Goal: Task Accomplishment & Management: Manage account settings

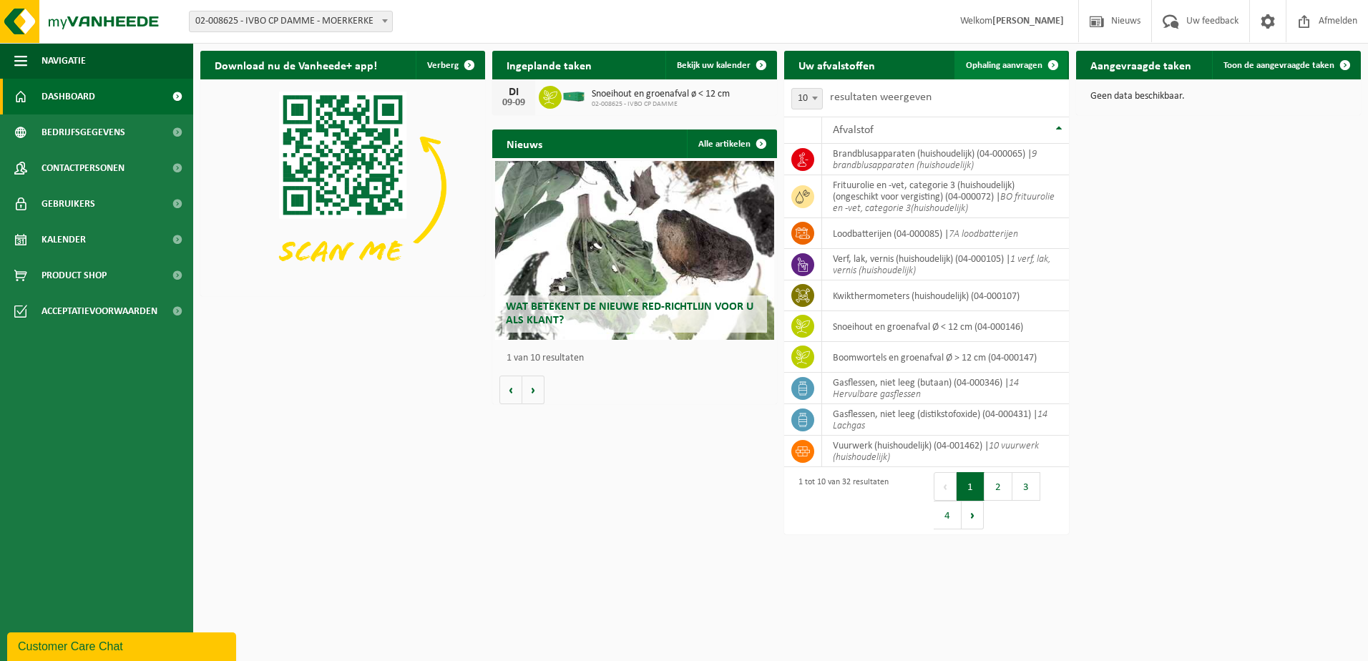
click at [1023, 63] on span "Ophaling aanvragen" at bounding box center [1004, 65] width 77 height 9
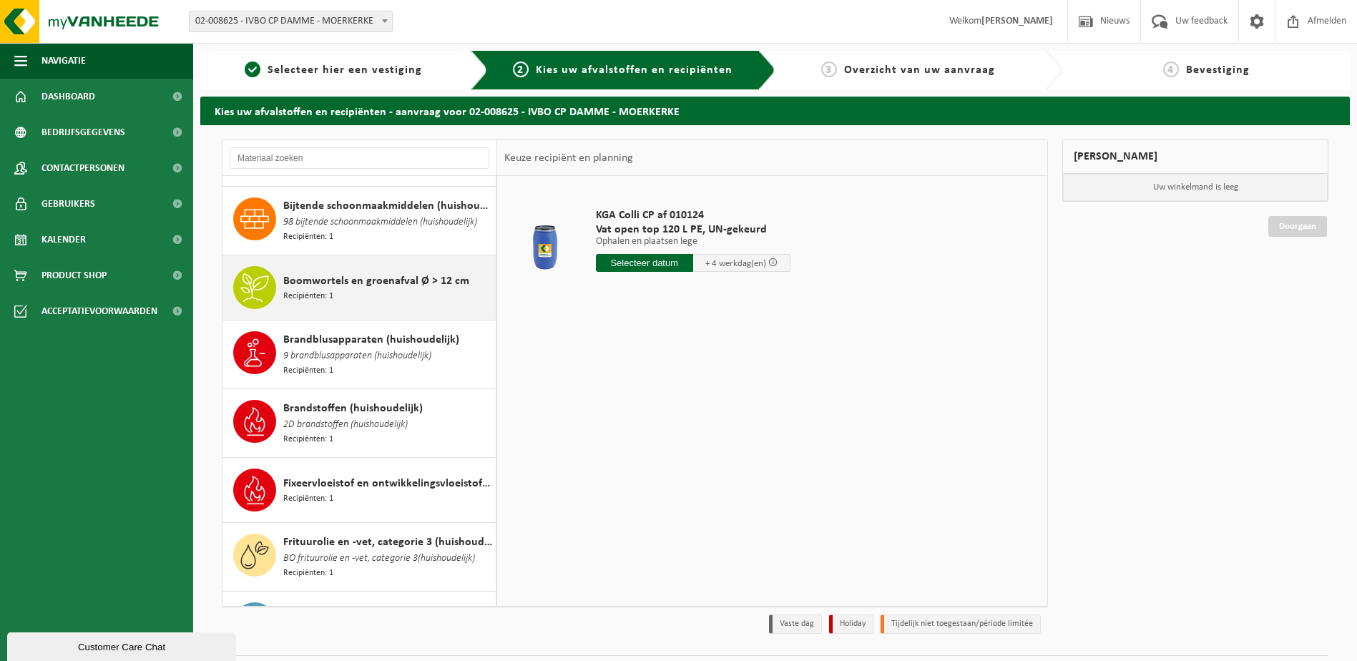
click at [363, 273] on span "Boomwortels en groenafval Ø > 12 cm" at bounding box center [376, 281] width 186 height 17
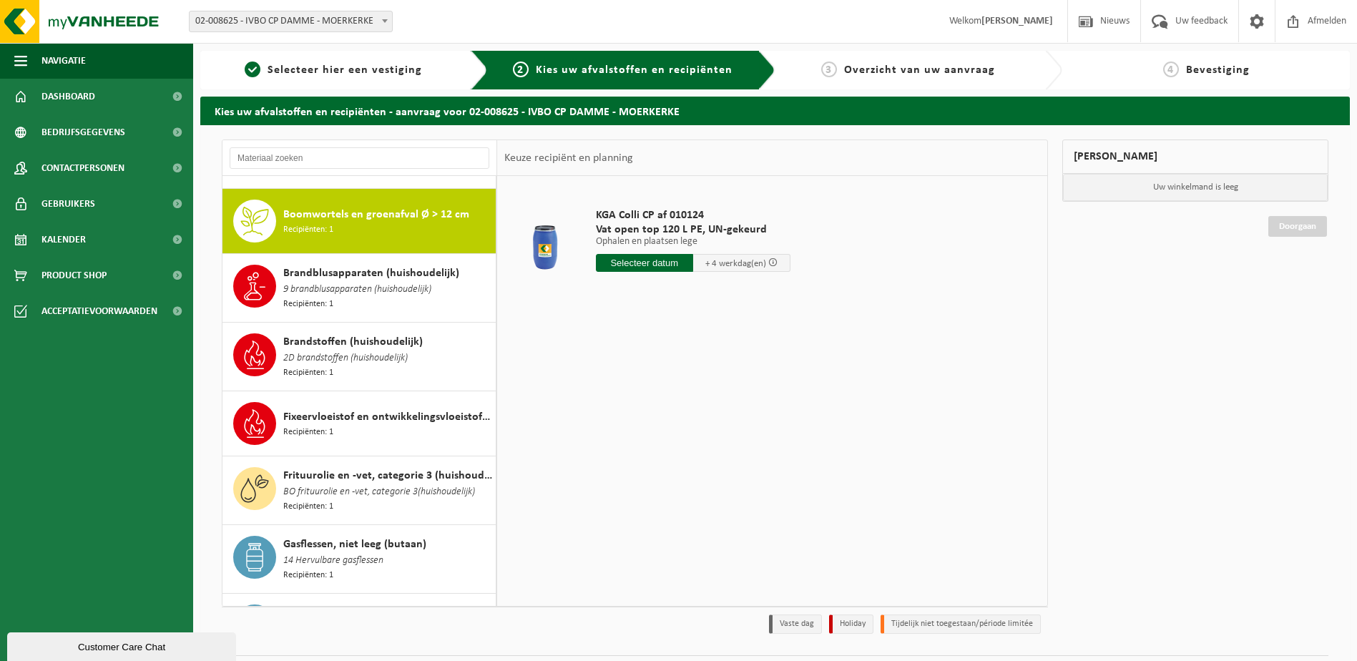
scroll to position [356, 0]
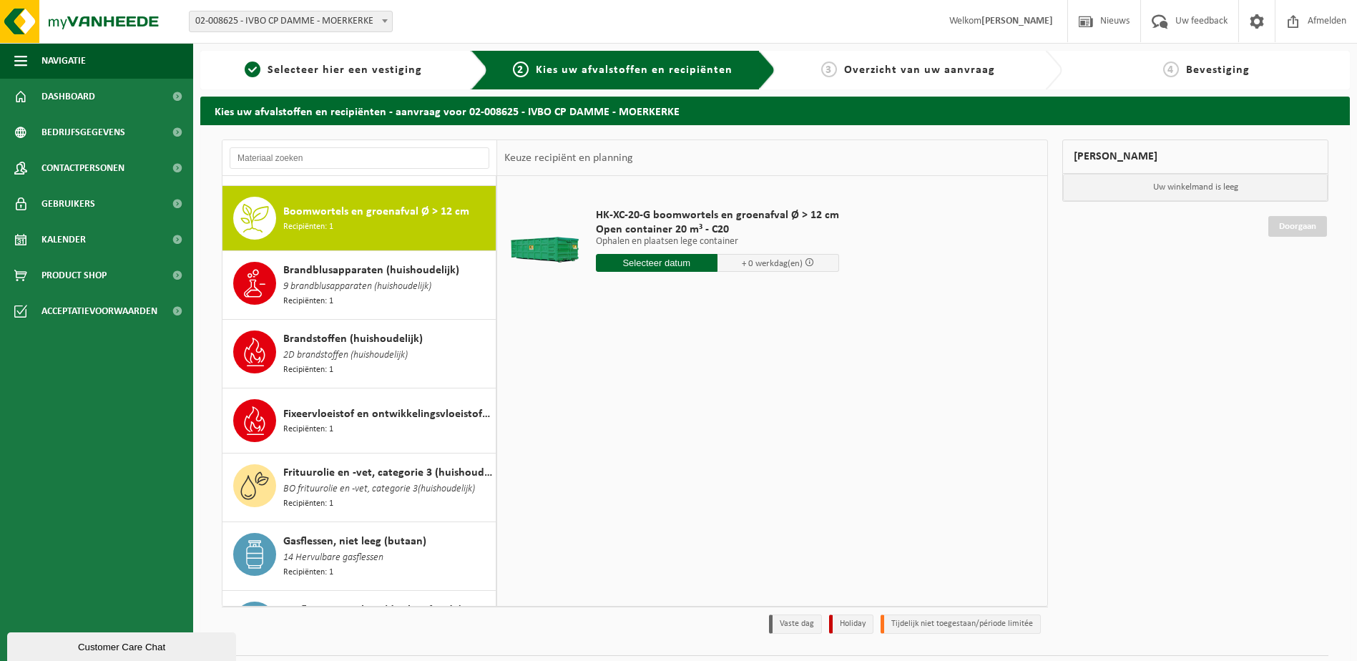
click at [658, 261] on input "text" at bounding box center [657, 263] width 122 height 18
click at [660, 362] on div "1 2 3 4 5 6 7 8 9 10 11 12 13 14 15 16 17 18 19 20 21 22 23 24 25 26 27 28 29 3…" at bounding box center [685, 390] width 176 height 114
click at [657, 366] on div "1 2 3 4 5 6 7 8 9 10 11 12 13 14 15 16 17 18 19 20 21 22 23 24 25 26 27 28 29 3…" at bounding box center [685, 390] width 176 height 114
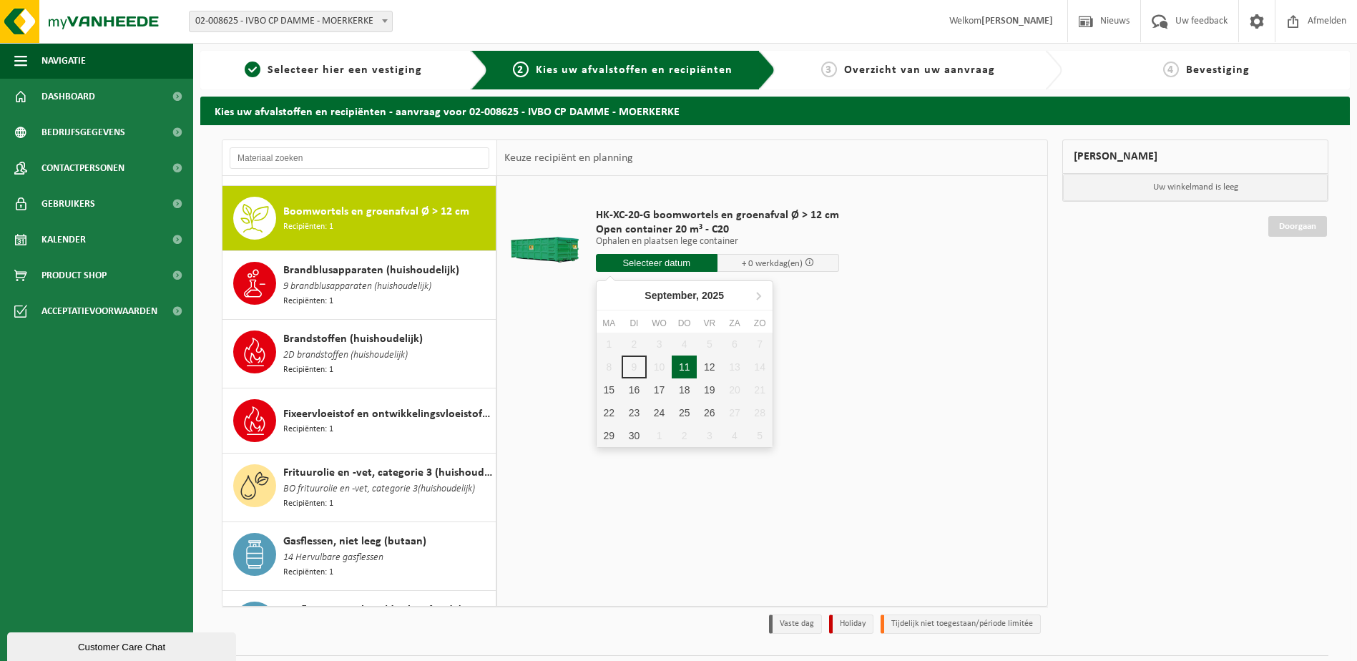
click at [680, 364] on div "11" at bounding box center [684, 367] width 25 height 23
type input "Van 2025-09-11"
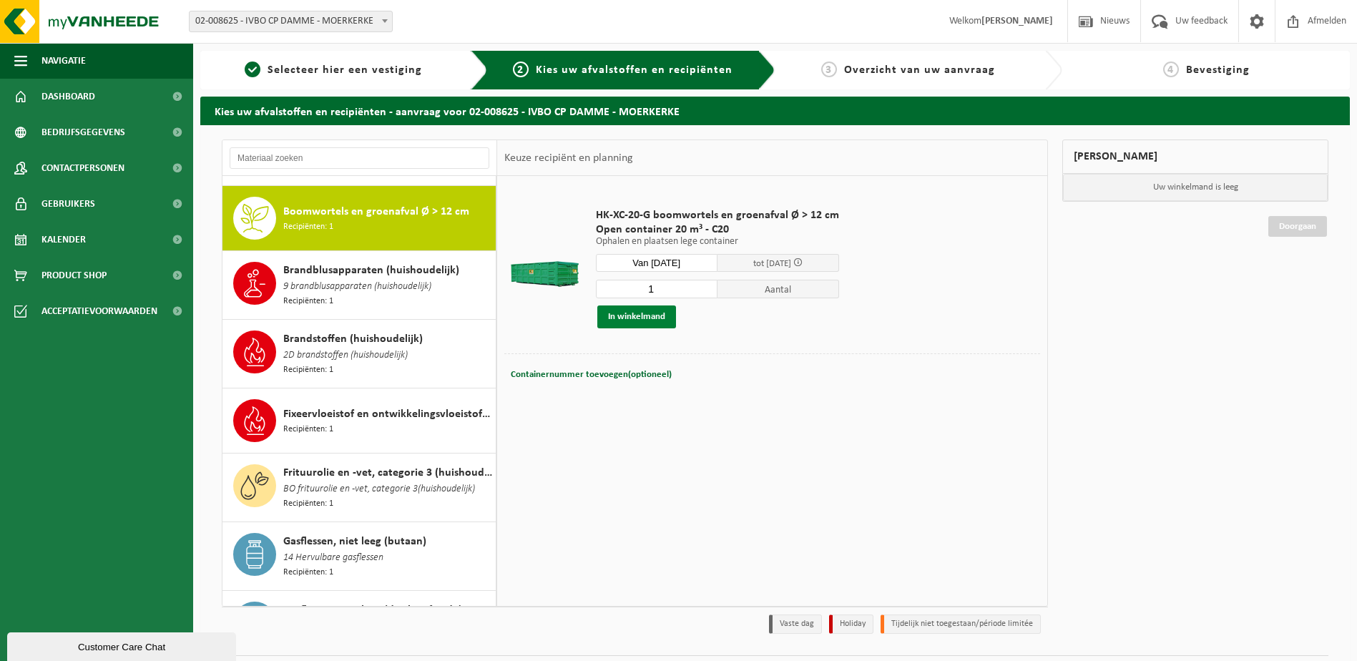
click at [640, 316] on button "In winkelmand" at bounding box center [636, 316] width 79 height 23
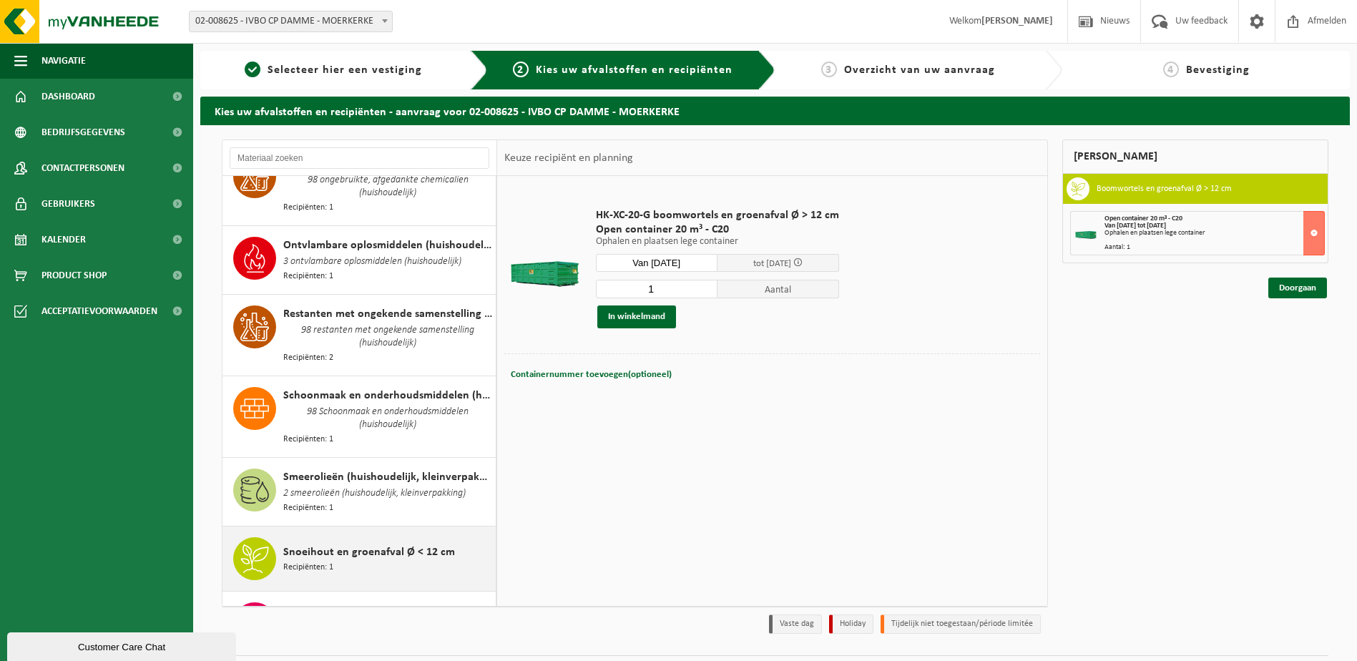
click at [344, 537] on div "Snoeihout en groenafval Ø < 12 cm Recipiënten: 1" at bounding box center [387, 558] width 209 height 43
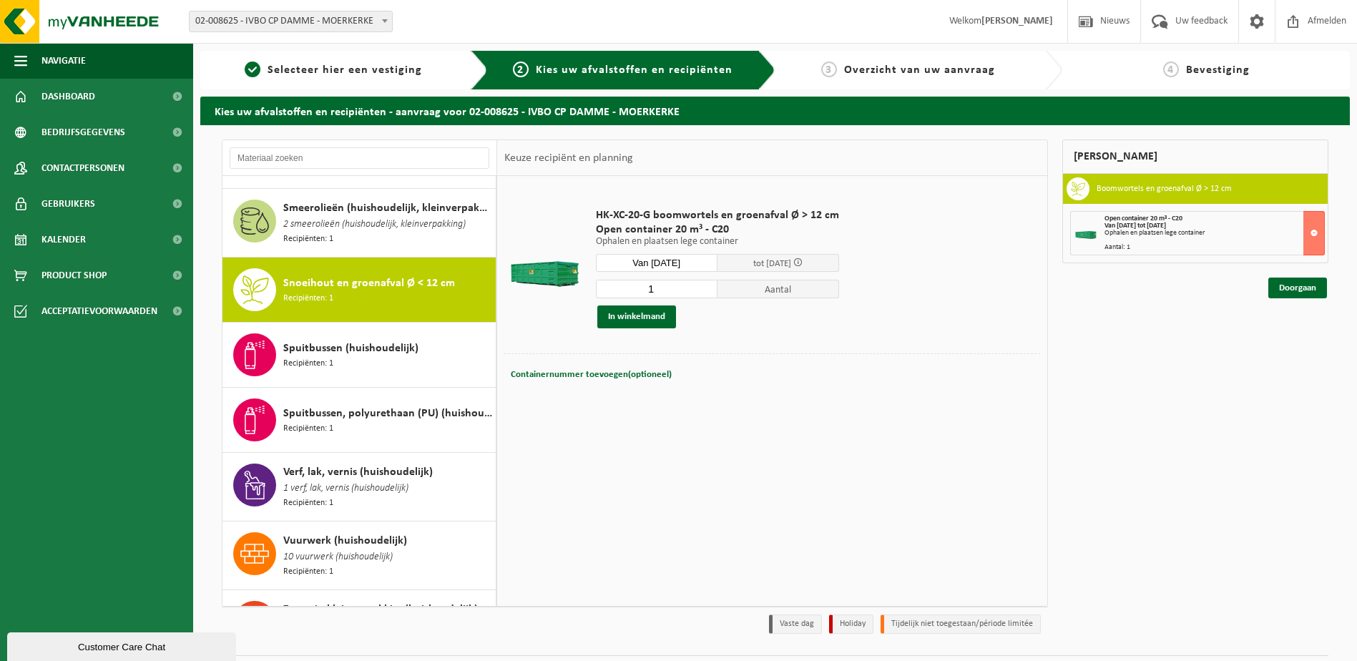
scroll to position [1769, 0]
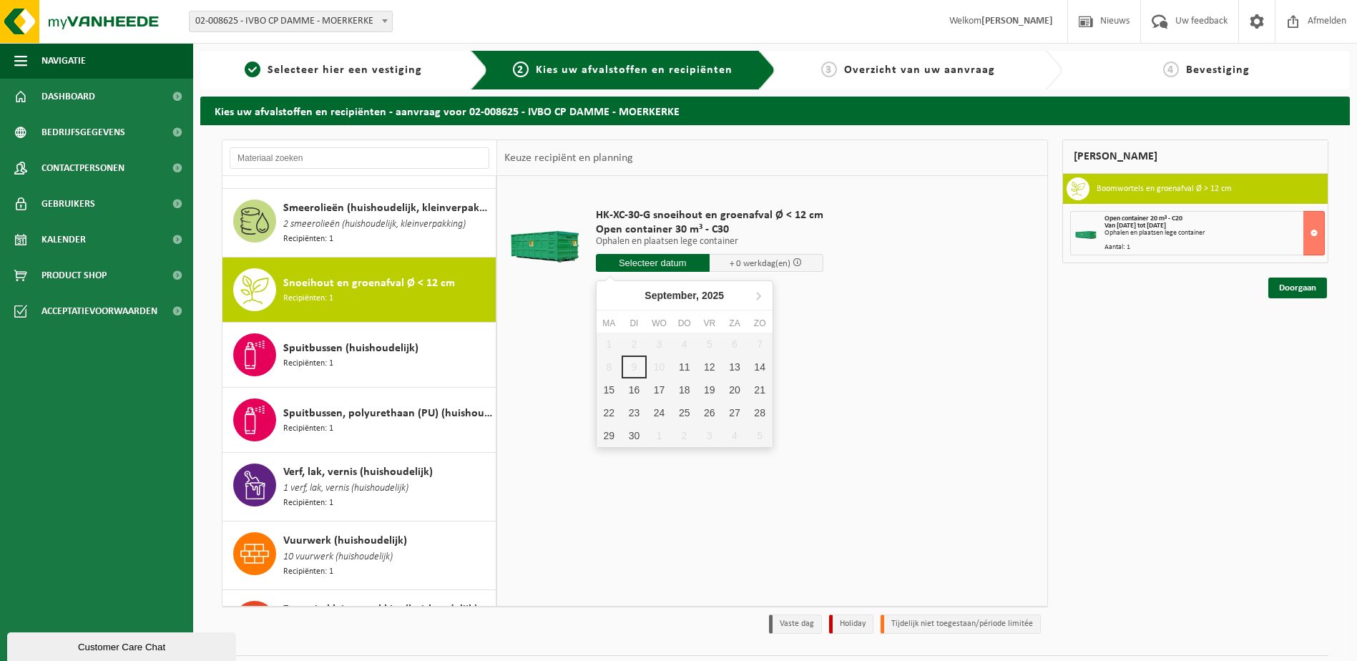
click at [680, 270] on input "text" at bounding box center [653, 263] width 114 height 18
click at [680, 366] on div "11" at bounding box center [684, 367] width 25 height 23
type input "Van 2025-09-11"
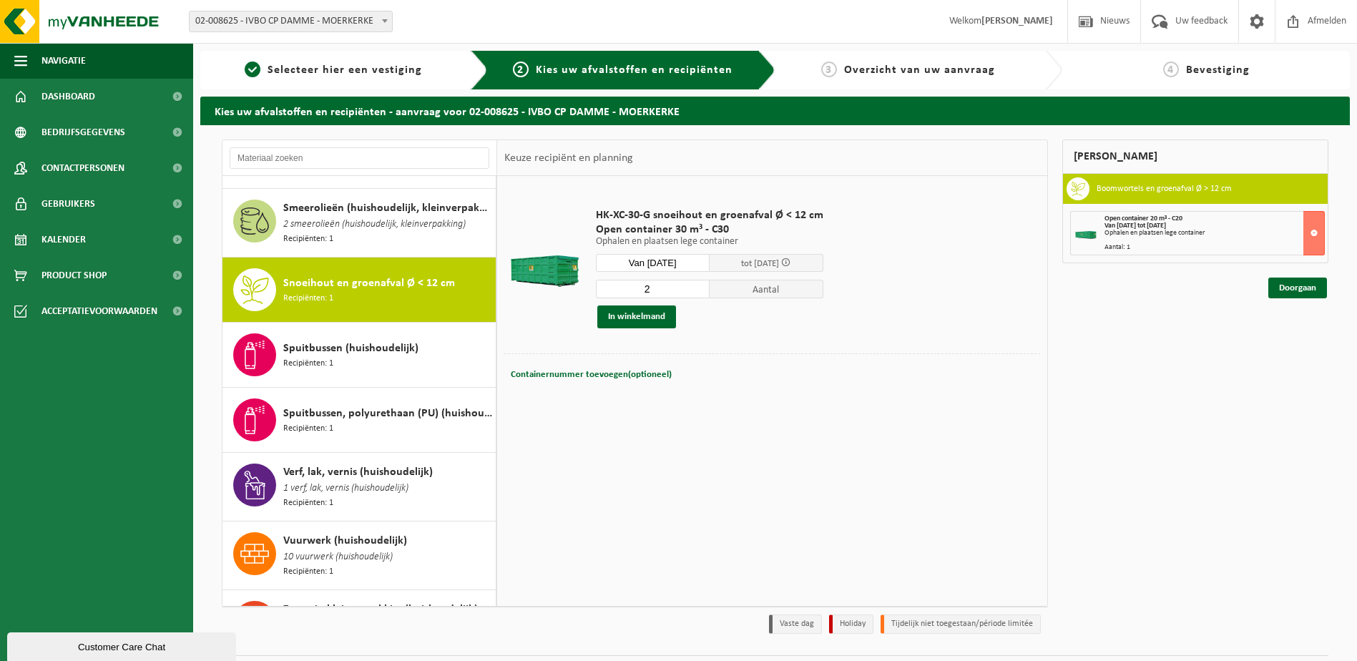
type input "2"
click at [697, 288] on input "2" at bounding box center [653, 289] width 114 height 19
click at [770, 331] on div "HK-XC-30-G snoeihout en groenafval Ø < 12 cm Open container 30 m³ - C30 Ophalen…" at bounding box center [710, 268] width 242 height 149
click at [646, 313] on button "In winkelmand" at bounding box center [636, 316] width 79 height 23
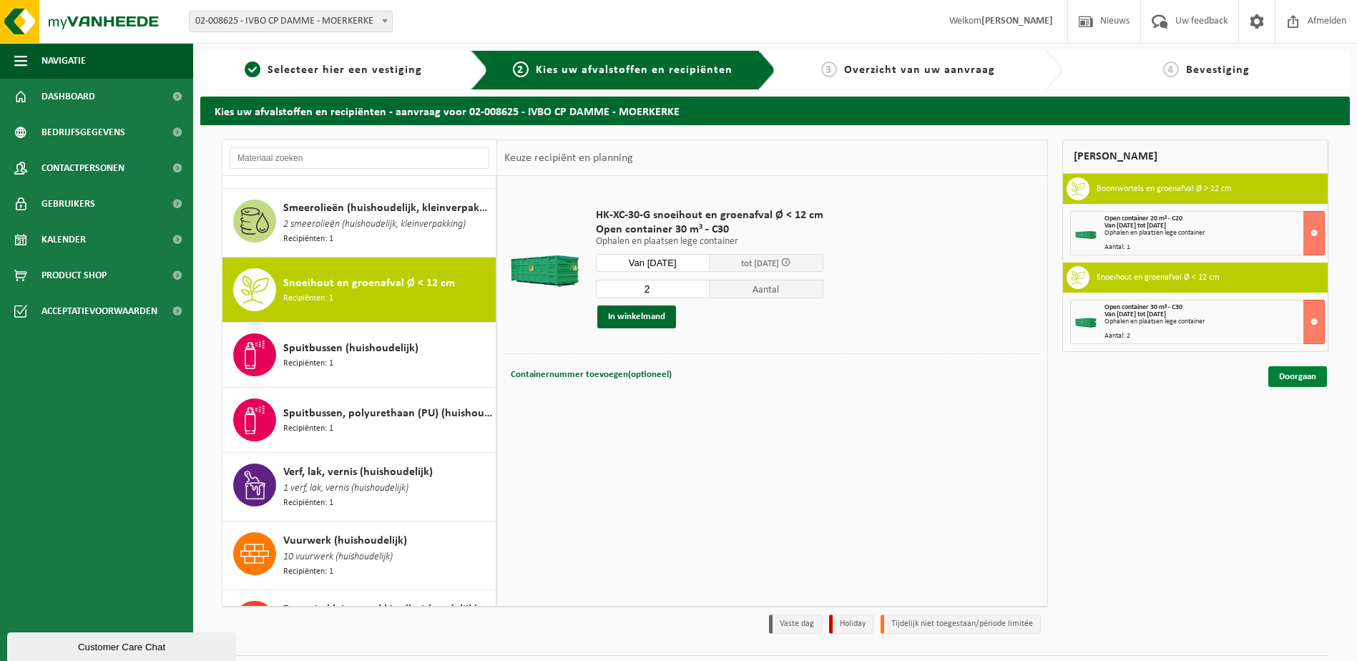
click at [1285, 377] on link "Doorgaan" at bounding box center [1297, 376] width 59 height 21
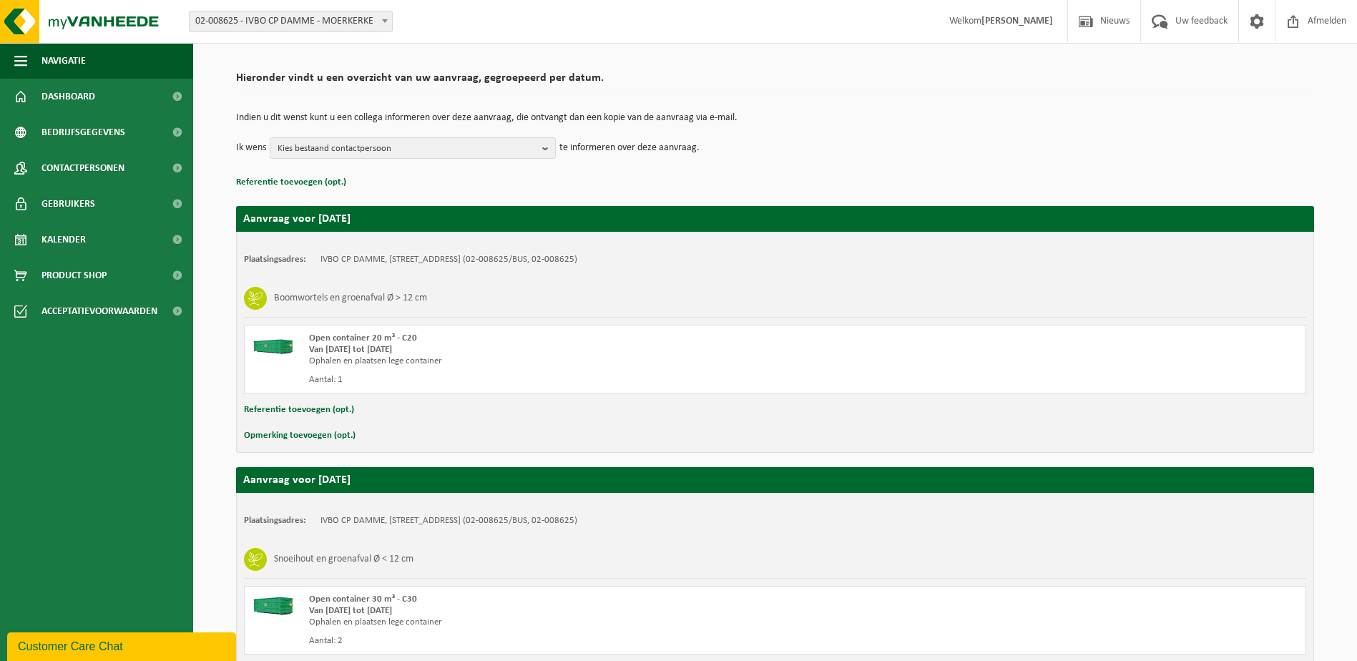
scroll to position [214, 0]
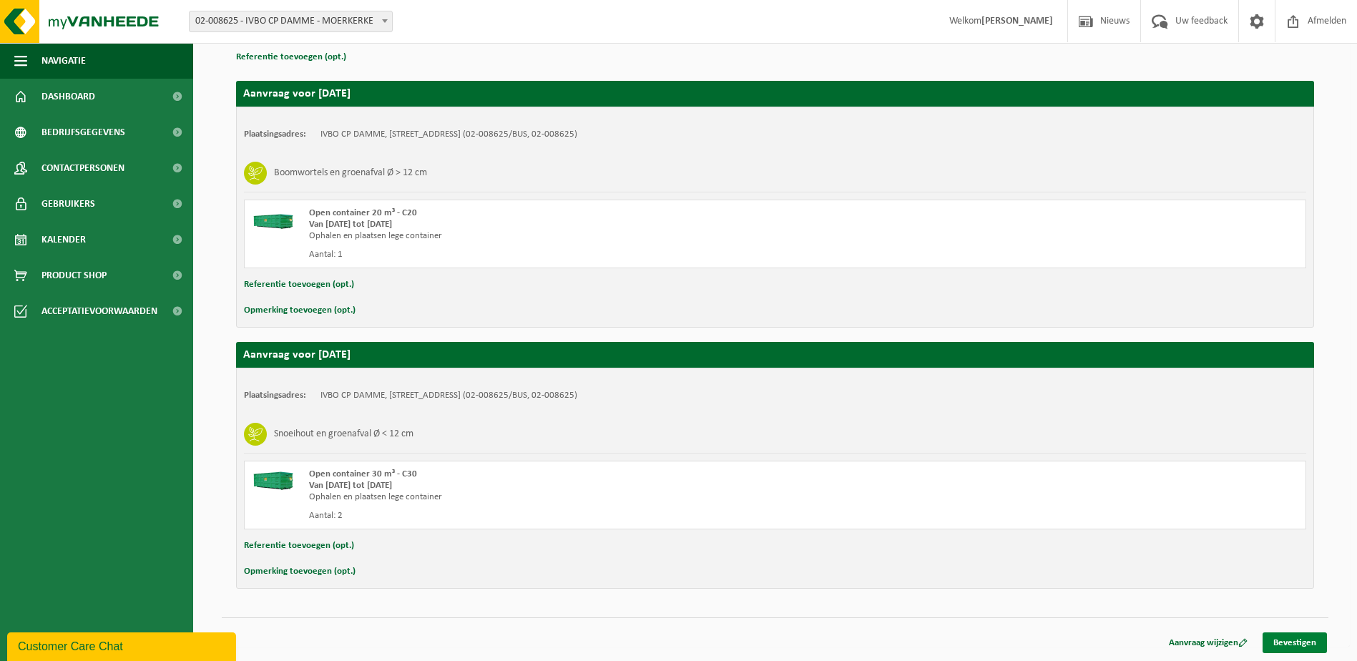
click at [1286, 635] on link "Bevestigen" at bounding box center [1295, 642] width 64 height 21
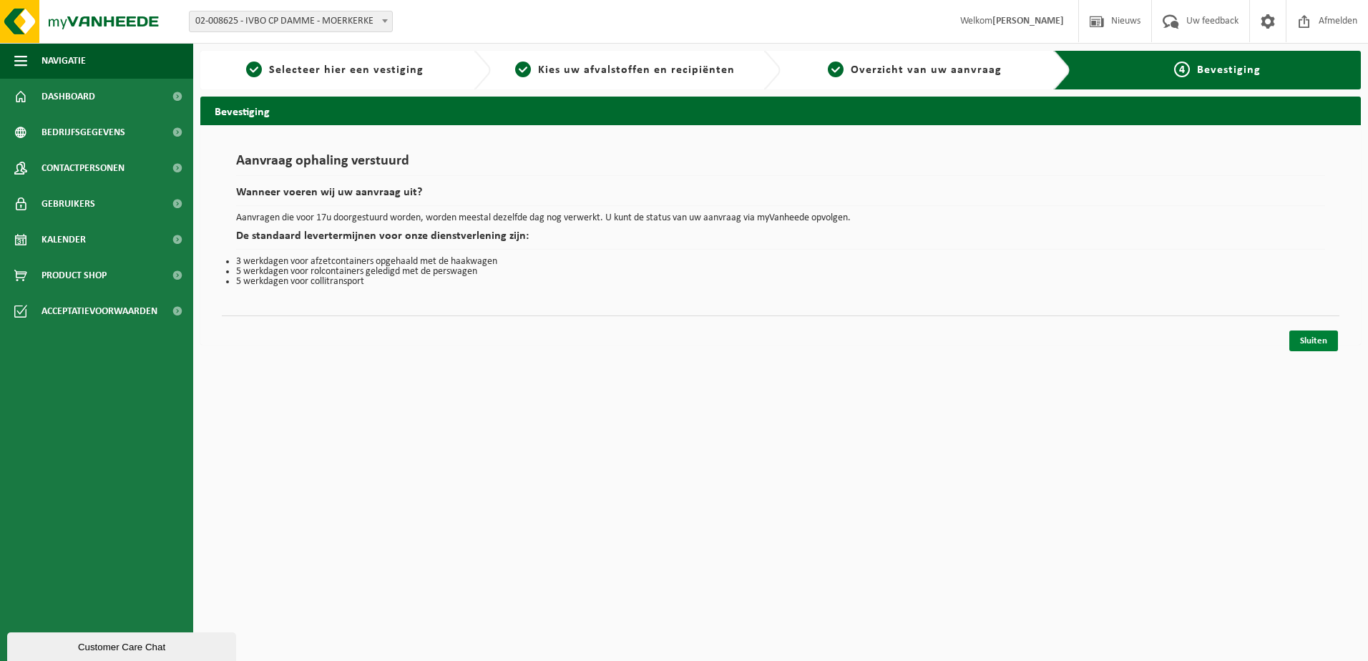
click at [1294, 336] on link "Sluiten" at bounding box center [1313, 341] width 49 height 21
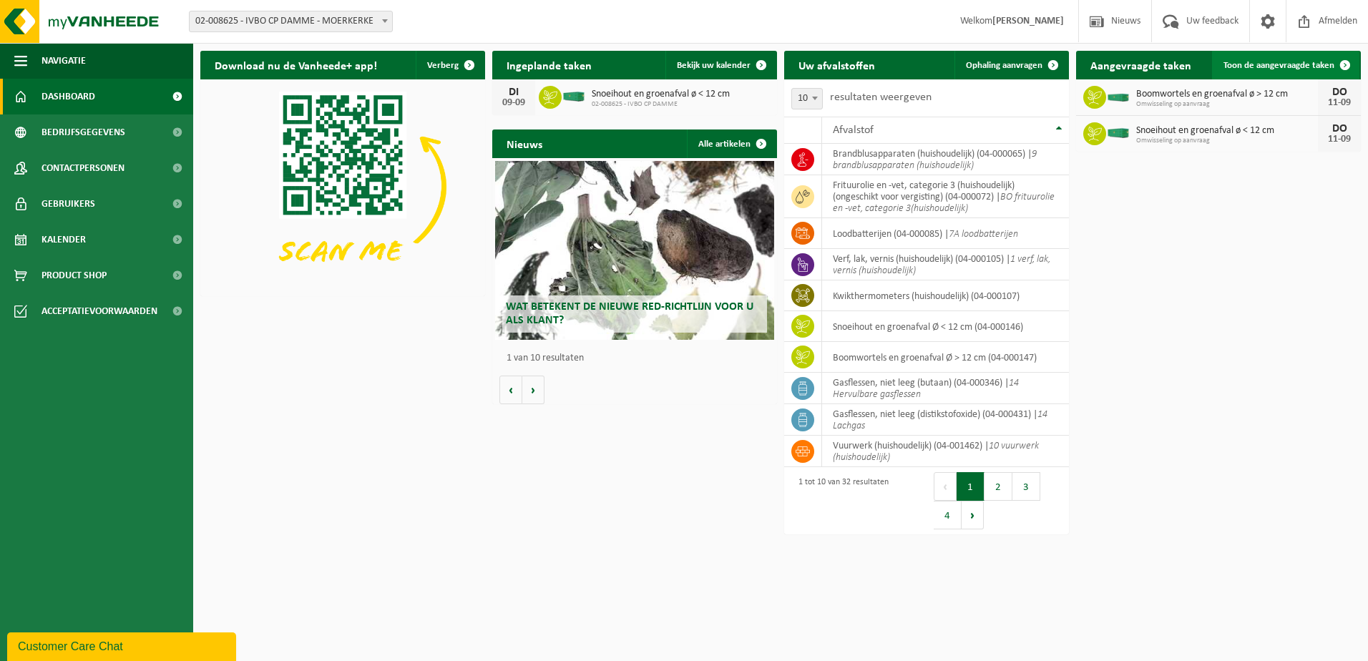
click at [1308, 61] on span "Toon de aangevraagde taken" at bounding box center [1278, 65] width 111 height 9
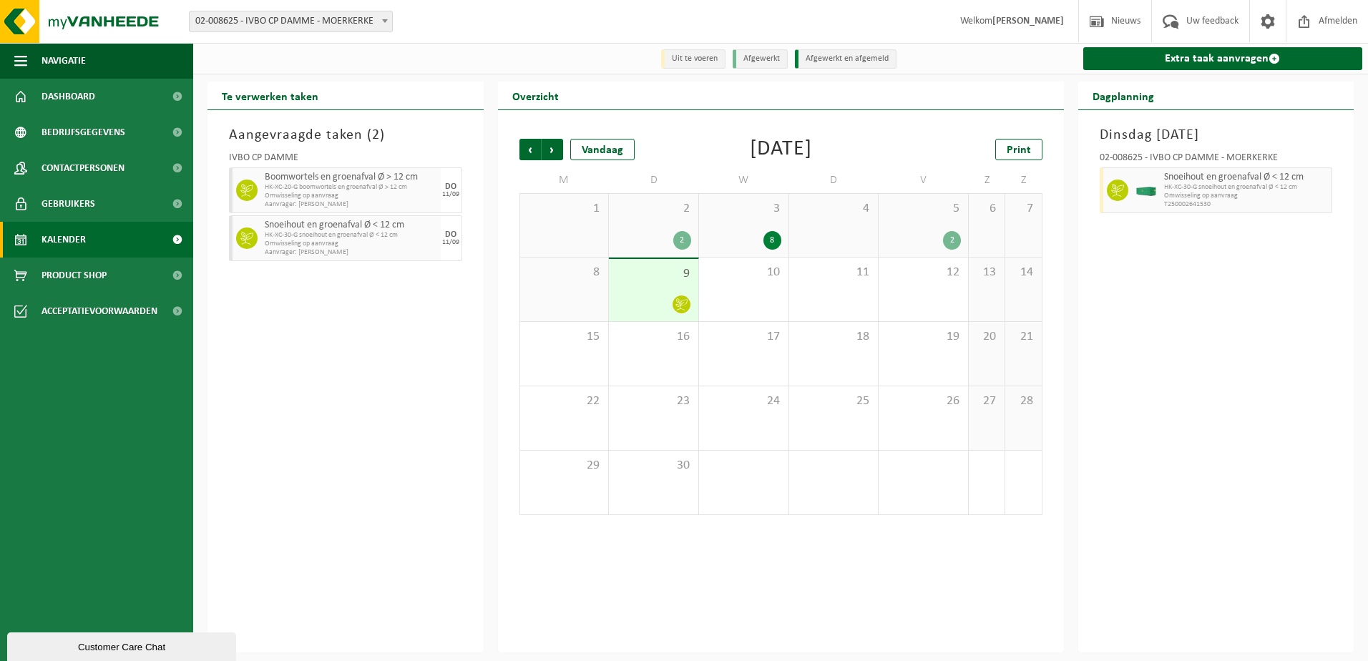
click at [372, 235] on span "HK-XC-30-G snoeihout en groenafval Ø < 12 cm" at bounding box center [351, 235] width 172 height 9
